Goal: Find contact information: Find contact information

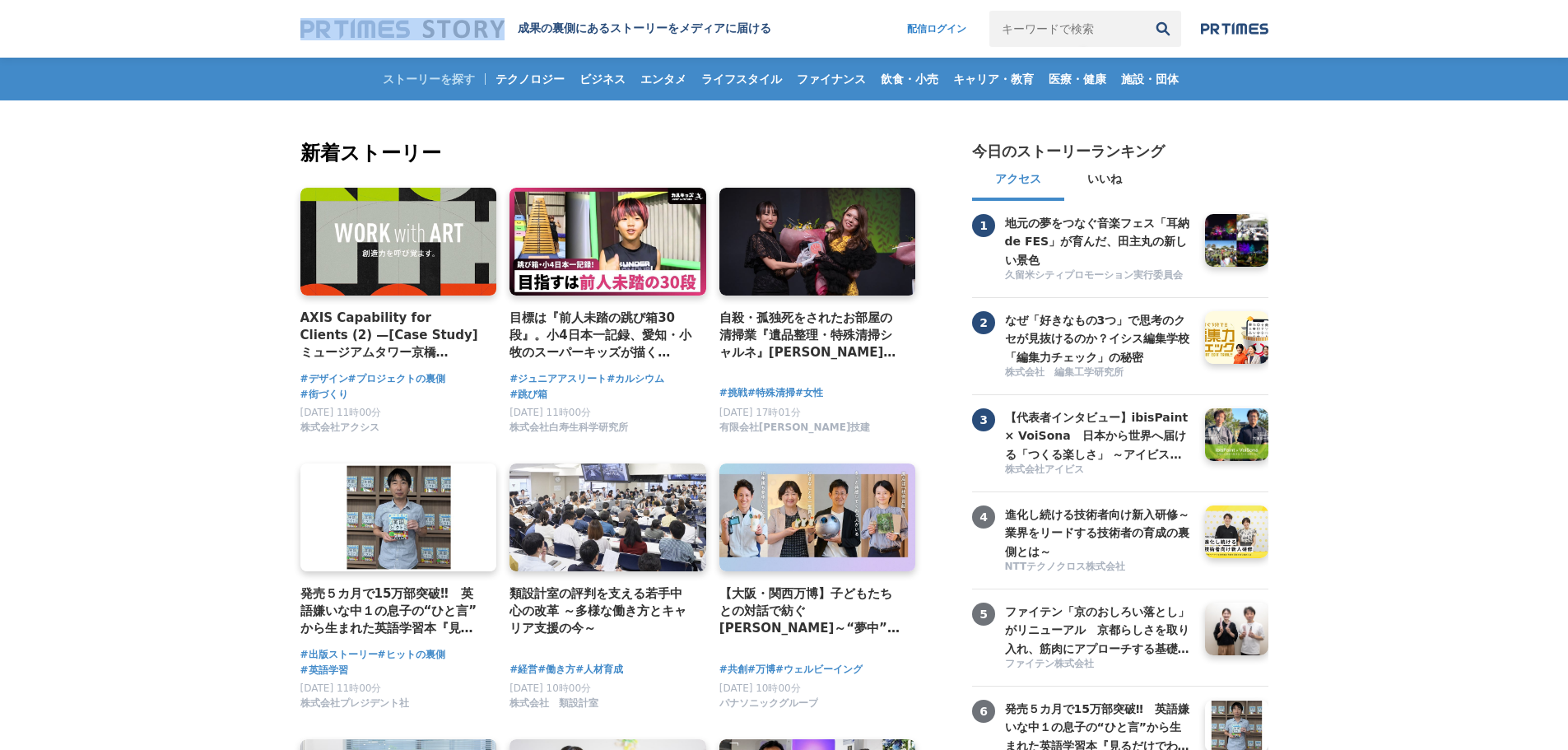
drag, startPoint x: 260, startPoint y: 33, endPoint x: 418, endPoint y: 52, distance: 159.1
click at [431, 45] on header "成果の裏側にあるストーリーをメディアに届ける 配信ログイン 検索履歴 全て削除" at bounding box center [784, 29] width 1568 height 58
click at [302, 62] on img at bounding box center [536, 42] width 471 height 50
click at [403, 29] on img at bounding box center [402, 29] width 204 height 23
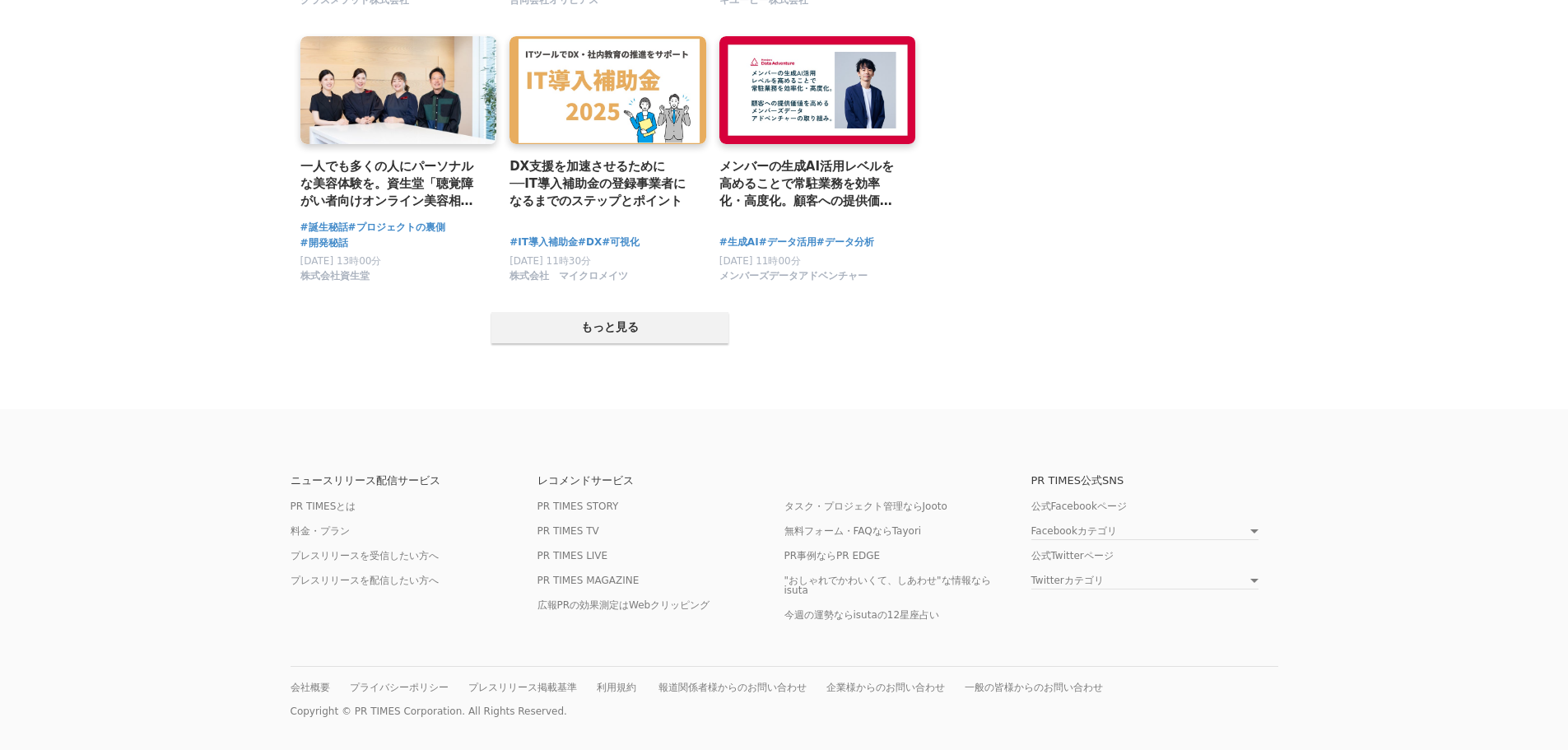
scroll to position [3225, 0]
click at [715, 688] on link "報道関係者様からのお問い合わせ" at bounding box center [732, 688] width 149 height 13
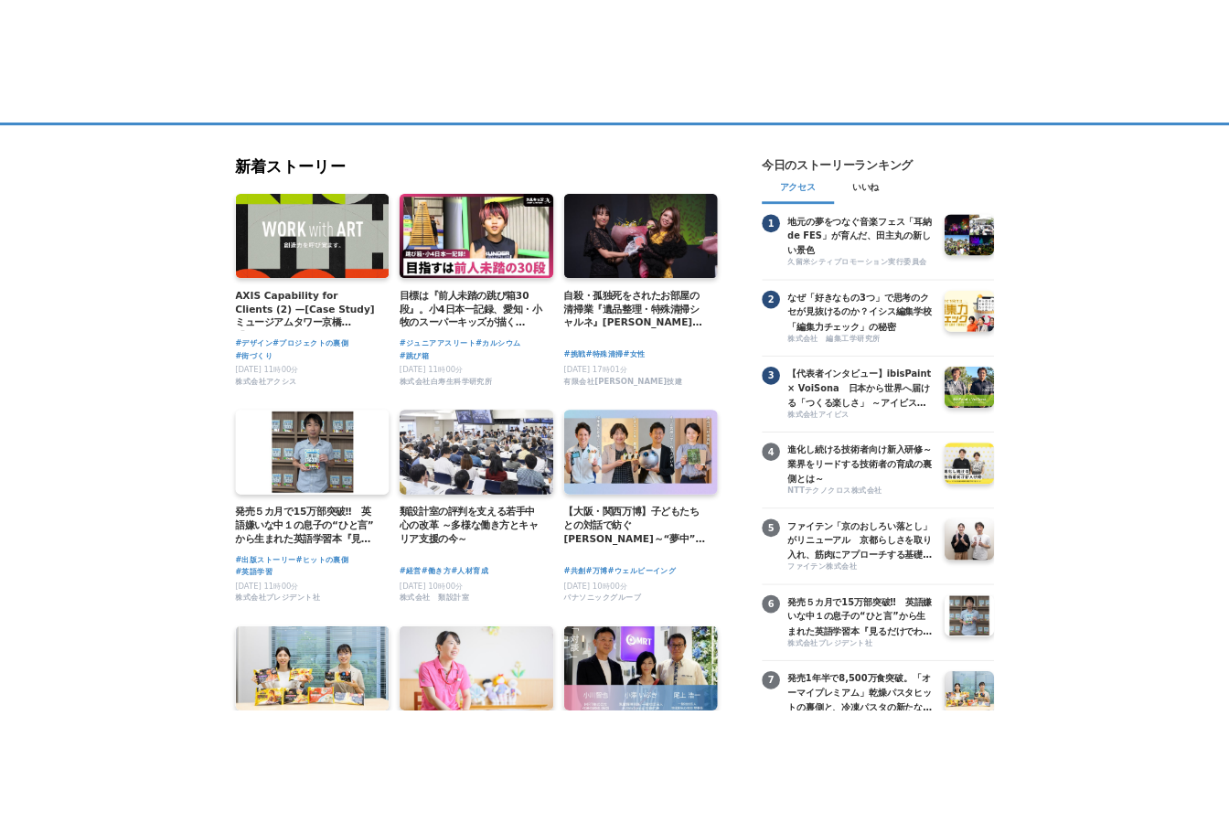
scroll to position [0, 0]
